Goal: Task Accomplishment & Management: Manage account settings

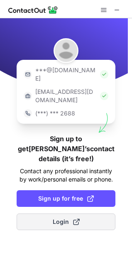
click at [74, 219] on span at bounding box center [76, 222] width 7 height 7
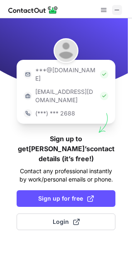
click at [122, 11] on button at bounding box center [117, 10] width 10 height 10
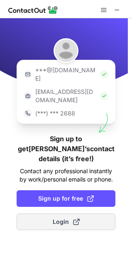
click at [64, 214] on button "Login" at bounding box center [66, 222] width 99 height 17
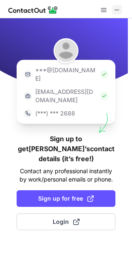
click at [115, 11] on span at bounding box center [117, 10] width 7 height 7
